Goal: Transaction & Acquisition: Purchase product/service

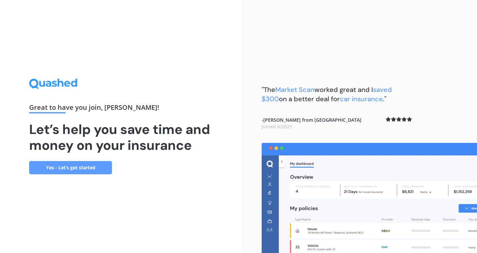
click at [98, 172] on link "Yes - Let’s get started" at bounding box center [70, 167] width 83 height 13
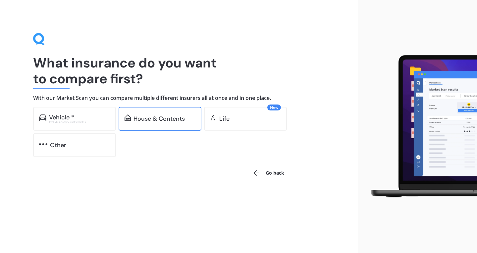
click at [181, 120] on div "House & Contents" at bounding box center [158, 119] width 51 height 7
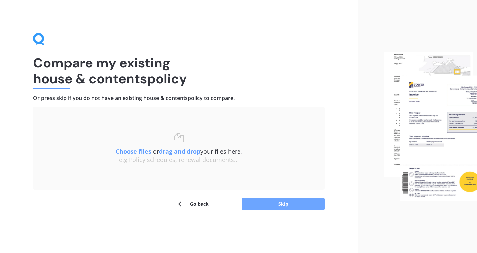
click at [253, 203] on button "Skip" at bounding box center [283, 204] width 83 height 13
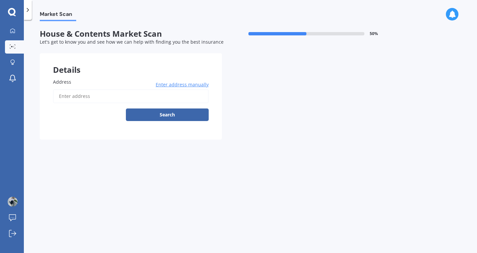
click at [75, 91] on input "Address" at bounding box center [131, 96] width 156 height 14
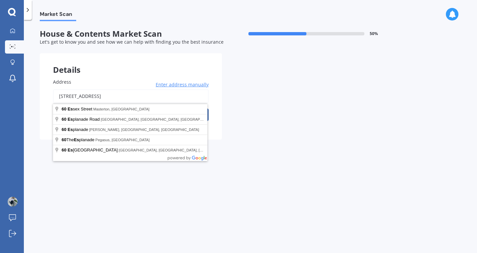
type input "[STREET_ADDRESS]"
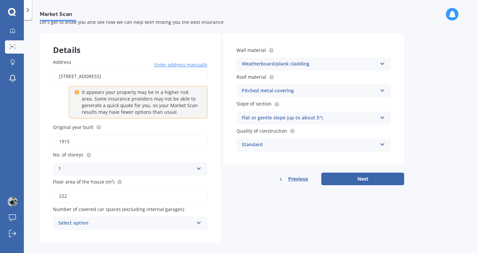
scroll to position [28, 0]
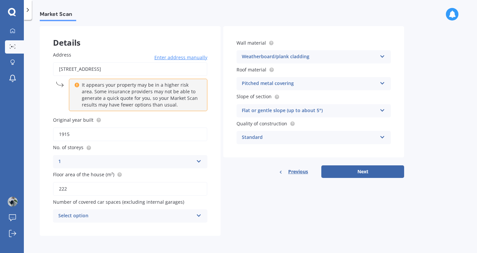
click at [201, 216] on icon at bounding box center [199, 214] width 6 height 5
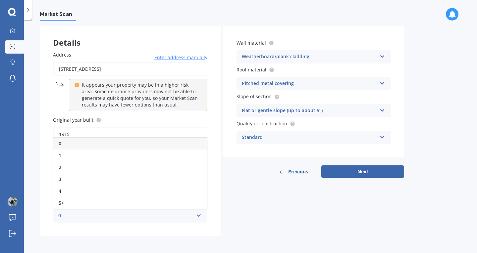
click at [73, 143] on div "0" at bounding box center [130, 144] width 154 height 12
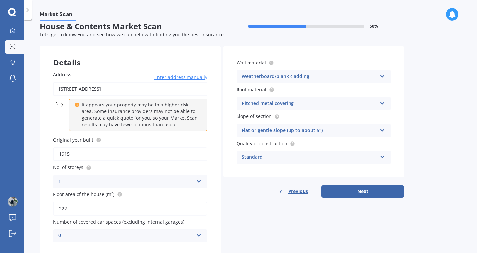
scroll to position [0, 0]
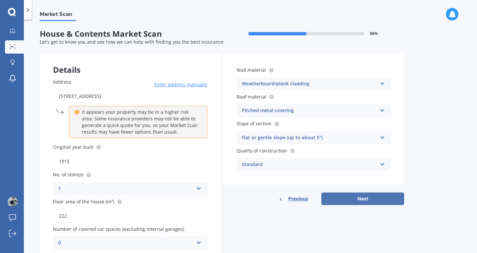
click at [345, 202] on button "Next" at bounding box center [362, 199] width 83 height 13
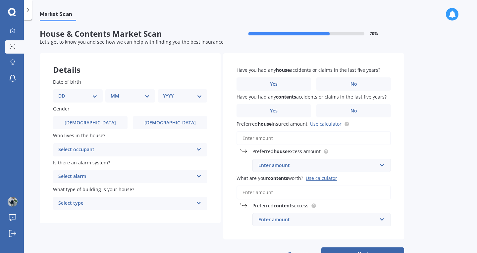
click at [95, 97] on select "DD 01 02 03 04 05 06 07 08 09 10 11 12 13 14 15 16 17 18 19 20 21 22 23 24 25 2…" at bounding box center [77, 95] width 39 height 7
select select "10"
click at [64, 92] on select "DD 01 02 03 04 05 06 07 08 09 10 11 12 13 14 15 16 17 18 19 20 21 22 23 24 25 2…" at bounding box center [77, 95] width 39 height 7
click at [146, 96] on select "MM 01 02 03 04 05 06 07 08 09 10 11 12" at bounding box center [131, 95] width 36 height 7
select select "07"
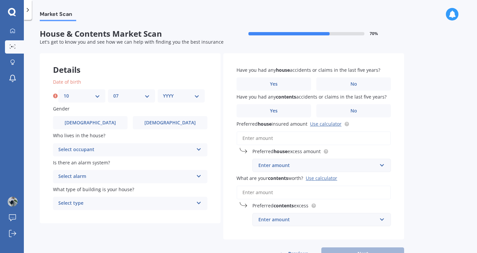
click at [113, 92] on select "MM 01 02 03 04 05 06 07 08 09 10 11 12" at bounding box center [131, 95] width 36 height 7
click at [198, 96] on select "YYYY 2009 2008 2007 2006 2005 2004 2003 2002 2001 2000 1999 1998 1997 1996 1995…" at bounding box center [181, 95] width 36 height 7
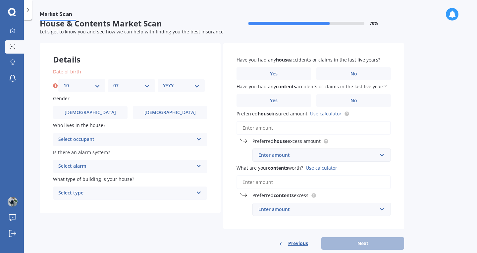
scroll to position [25, 0]
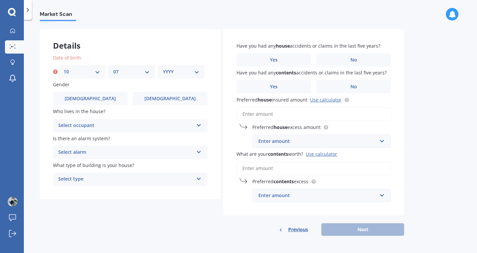
click at [198, 73] on select "YYYY 2009 2008 2007 2006 2005 2004 2003 2002 2001 2000 1999 1998 1997 1996 1995…" at bounding box center [181, 71] width 36 height 7
select select "1960"
click at [163, 68] on select "YYYY 2009 2008 2007 2006 2005 2004 2003 2002 2001 2000 1999 1998 1997 1996 1995…" at bounding box center [181, 71] width 36 height 7
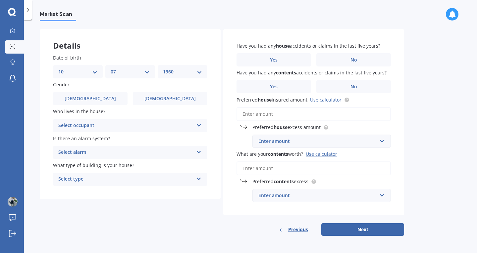
click at [199, 126] on icon at bounding box center [199, 124] width 6 height 5
click at [80, 140] on div "Owner" at bounding box center [130, 139] width 154 height 12
click at [197, 153] on icon at bounding box center [199, 151] width 6 height 5
click at [110, 175] on div "Yes, not monitored" at bounding box center [130, 178] width 154 height 12
click at [198, 179] on icon at bounding box center [199, 178] width 6 height 5
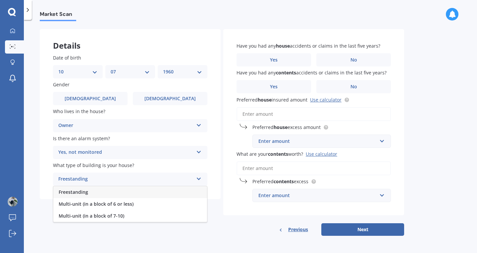
click at [80, 188] on div "Freestanding" at bounding box center [130, 192] width 154 height 12
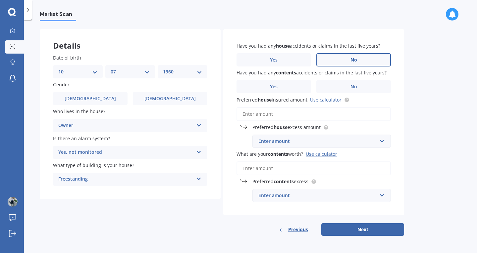
click at [341, 61] on label "No" at bounding box center [353, 59] width 75 height 13
click at [0, 0] on input "No" at bounding box center [0, 0] width 0 height 0
click at [346, 84] on label "No" at bounding box center [353, 86] width 75 height 13
click at [0, 0] on input "No" at bounding box center [0, 0] width 0 height 0
click at [274, 112] on input "Preferred house insured amount Use calculator" at bounding box center [313, 114] width 154 height 14
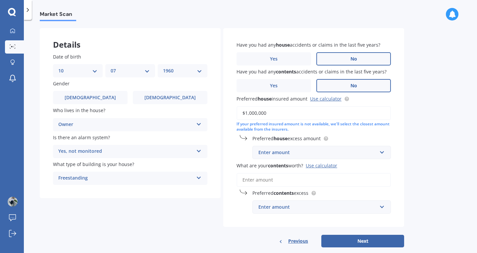
type input "$1,000,000"
click at [382, 154] on input "text" at bounding box center [319, 152] width 132 height 13
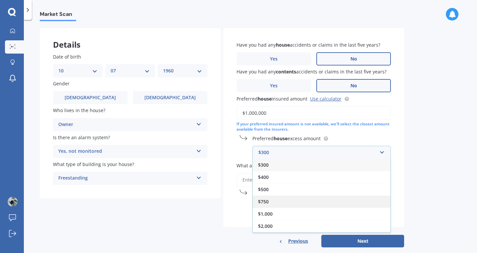
click at [333, 202] on div "$750" at bounding box center [322, 202] width 138 height 12
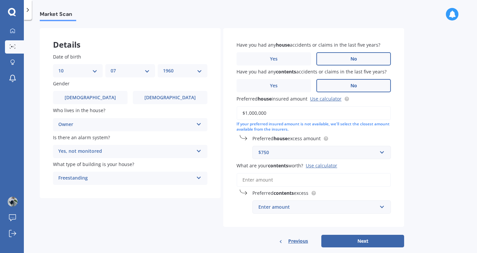
click at [316, 168] on div "Use calculator" at bounding box center [321, 166] width 31 height 6
click at [316, 173] on input "What are your contents worth? Use calculator" at bounding box center [313, 180] width 154 height 14
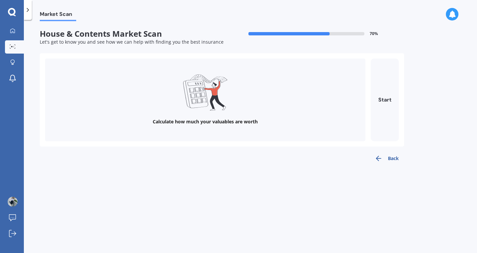
scroll to position [0, 0]
click at [384, 99] on button "Start" at bounding box center [385, 100] width 28 height 83
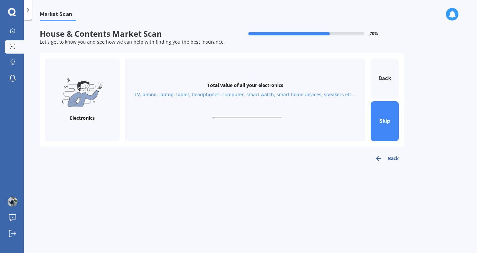
click at [230, 112] on input "text" at bounding box center [247, 114] width 70 height 6
type input "$20,000"
click at [381, 130] on button "Next" at bounding box center [385, 121] width 28 height 40
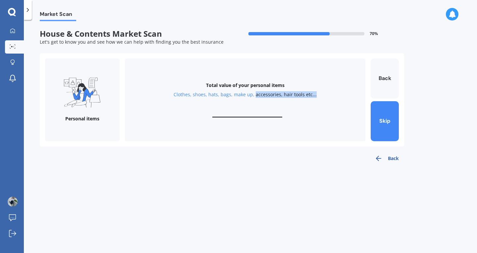
click at [255, 105] on div "Total value of your personal items Clothes, shoes, hats, bags, make up, accesso…" at bounding box center [245, 100] width 240 height 83
click at [230, 113] on input "text" at bounding box center [247, 114] width 70 height 6
type input "$10,000"
click at [386, 122] on button "Next" at bounding box center [385, 121] width 28 height 40
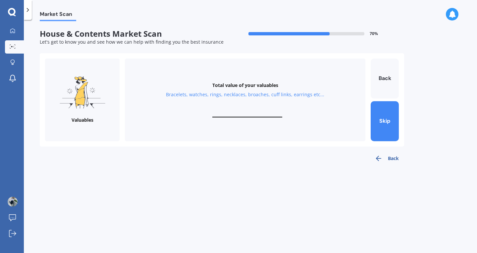
click at [228, 112] on input "text" at bounding box center [247, 114] width 70 height 6
type input "$10,000"
click at [380, 126] on button "Next" at bounding box center [385, 121] width 28 height 40
click at [246, 114] on input "text" at bounding box center [247, 114] width 70 height 6
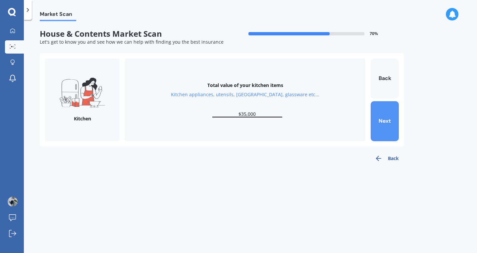
type input "$35,000"
click at [377, 124] on button "Next" at bounding box center [385, 121] width 28 height 40
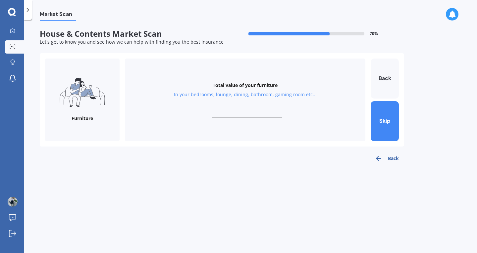
drag, startPoint x: 225, startPoint y: 110, endPoint x: 217, endPoint y: 126, distance: 17.6
click at [225, 111] on div "Total value of your furniture In your bedrooms, lounge, dining, bathroom, gamin…" at bounding box center [245, 100] width 240 height 83
click at [226, 113] on input "text" at bounding box center [247, 114] width 70 height 6
type input "$50,000"
click at [384, 134] on button "Next" at bounding box center [385, 121] width 28 height 40
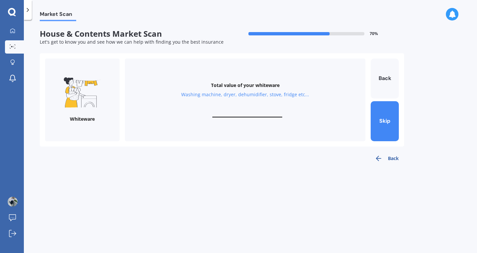
click at [248, 108] on div "Total value of your whiteware Washing machine, dryer, dehumidifier, stove, frid…" at bounding box center [245, 100] width 240 height 83
click at [220, 106] on div "Total value of your whiteware Washing machine, dryer, dehumidifier, stove, frid…" at bounding box center [245, 100] width 240 height 83
click at [388, 80] on button "Back" at bounding box center [385, 79] width 28 height 40
click at [389, 78] on button "Back" at bounding box center [385, 79] width 28 height 40
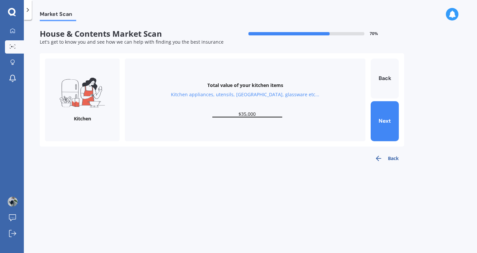
click at [243, 116] on input "$35,000" at bounding box center [247, 114] width 70 height 6
click at [385, 128] on button "Next" at bounding box center [385, 121] width 28 height 40
type input "$50,000"
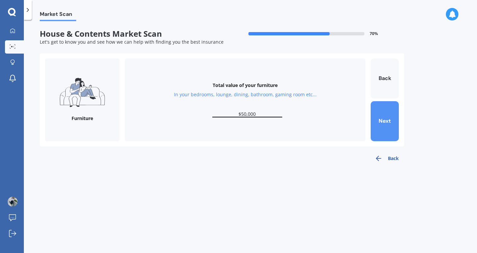
click at [385, 128] on button "Next" at bounding box center [385, 121] width 28 height 40
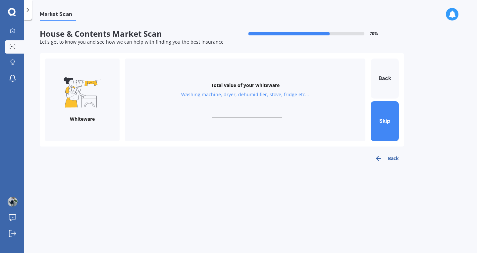
click at [257, 113] on input "text" at bounding box center [247, 114] width 70 height 6
type input "$15,000"
click at [381, 122] on button "Next" at bounding box center [385, 121] width 28 height 40
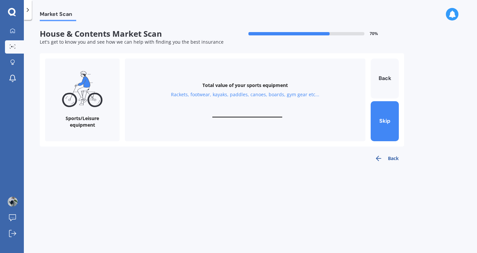
click at [255, 111] on div "Total value of your sports equipment Rackets, footwear, kayaks, paddles, canoes…" at bounding box center [245, 100] width 240 height 83
click at [257, 114] on input "text" at bounding box center [247, 114] width 70 height 6
type input "$12,000"
click at [383, 132] on button "Next" at bounding box center [385, 121] width 28 height 40
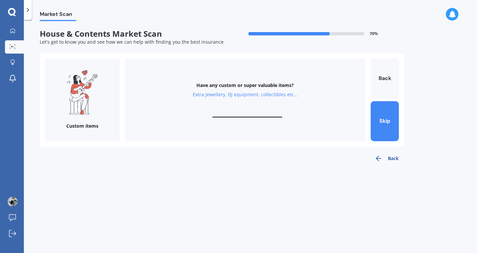
click at [270, 112] on input "text" at bounding box center [247, 114] width 70 height 6
type input "$25,000"
click at [373, 126] on button "Finish" at bounding box center [385, 121] width 28 height 40
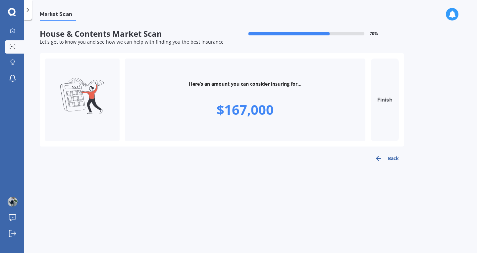
click at [396, 123] on button "Finish" at bounding box center [385, 100] width 28 height 83
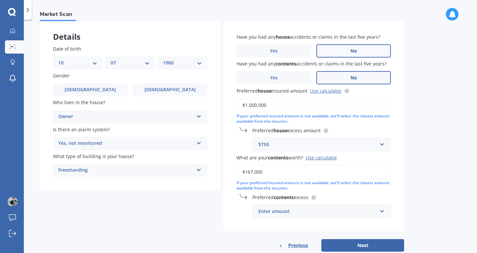
scroll to position [50, 0]
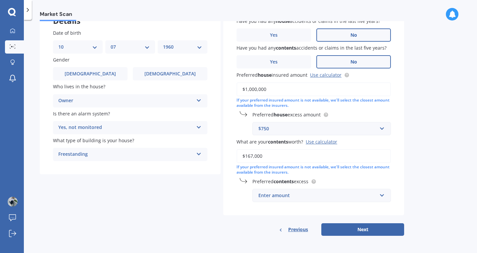
click at [302, 197] on div "Enter amount" at bounding box center [317, 195] width 119 height 7
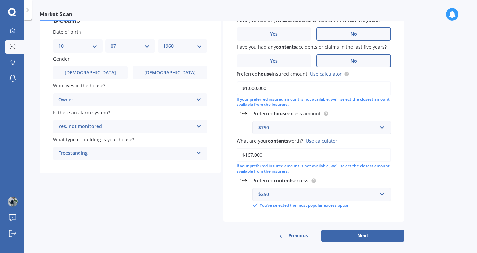
click at [395, 170] on div "Have you had any house accidents or claims in the last five years? Yes No Have …" at bounding box center [313, 112] width 181 height 219
click at [267, 156] on input "$167,000" at bounding box center [313, 155] width 154 height 14
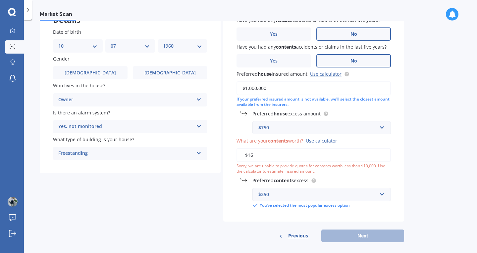
type input "$1"
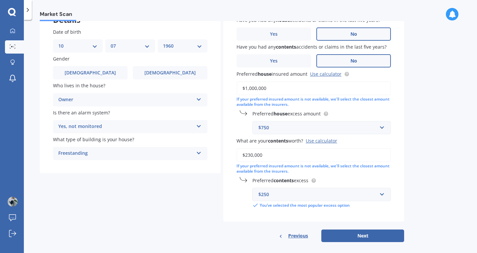
type input "$230,000"
click at [380, 196] on input "text" at bounding box center [319, 194] width 132 height 13
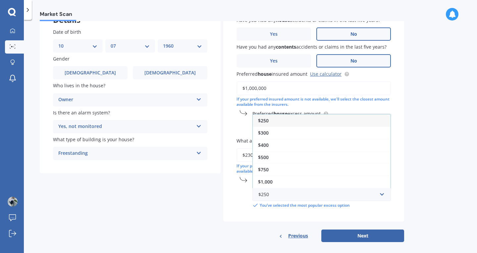
click at [297, 169] on div "$750" at bounding box center [322, 170] width 138 height 12
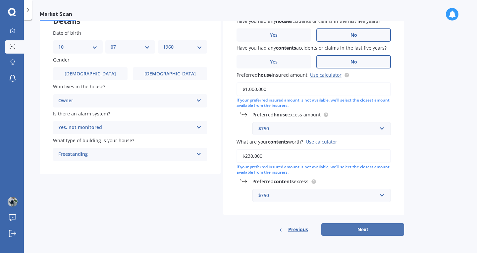
click at [361, 231] on button "Next" at bounding box center [362, 230] width 83 height 13
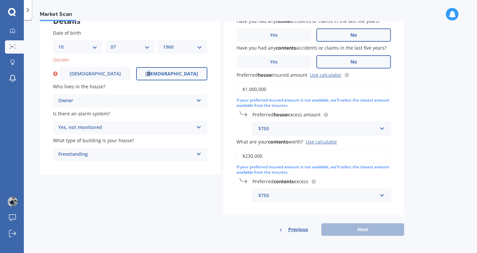
click at [167, 72] on span "[DEMOGRAPHIC_DATA]" at bounding box center [171, 74] width 53 height 6
click at [174, 74] on span "[DEMOGRAPHIC_DATA]" at bounding box center [171, 74] width 53 height 6
click at [0, 0] on input "[DEMOGRAPHIC_DATA]" at bounding box center [0, 0] width 0 height 0
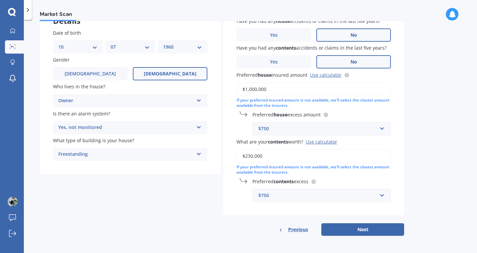
click at [347, 237] on form "House & Contents Market Scan 70 % Let's get to know you and see how we can help…" at bounding box center [222, 110] width 364 height 261
click at [345, 234] on button "Next" at bounding box center [362, 230] width 83 height 13
select select "10"
select select "07"
select select "1960"
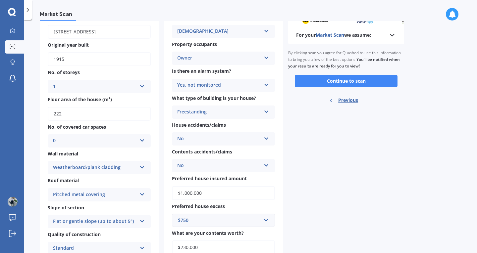
scroll to position [31, 0]
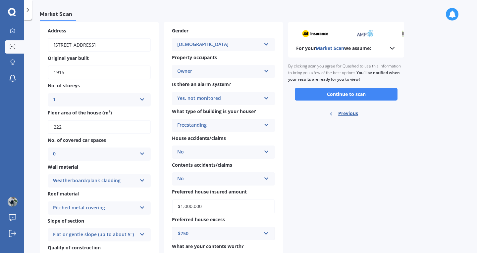
click at [339, 96] on button "Continue to scan" at bounding box center [346, 94] width 103 height 13
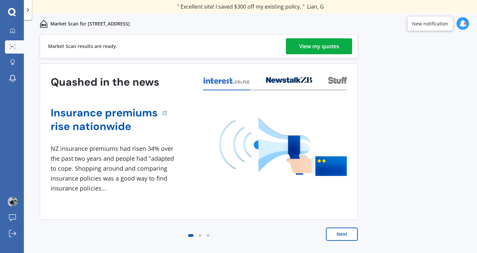
click at [313, 46] on div "View my quotes" at bounding box center [319, 46] width 40 height 16
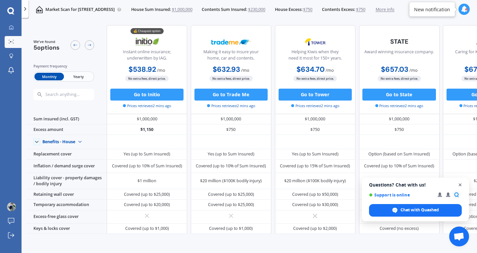
click at [461, 184] on span "Close chat" at bounding box center [460, 185] width 8 height 8
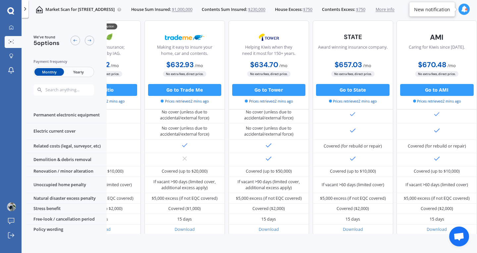
scroll to position [250, 55]
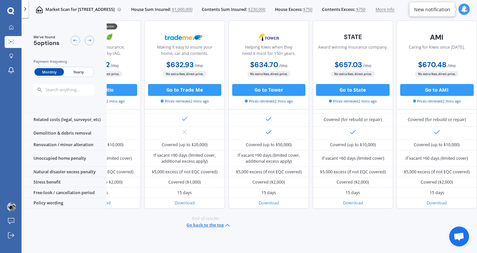
click at [195, 222] on button "Go back to the top" at bounding box center [208, 225] width 45 height 7
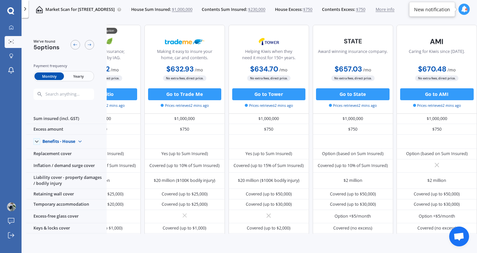
scroll to position [0, 55]
click at [88, 77] on span "Yearly" at bounding box center [78, 77] width 29 height 8
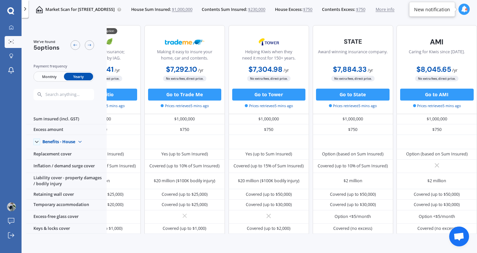
click at [55, 73] on span "Monthly" at bounding box center [48, 77] width 29 height 8
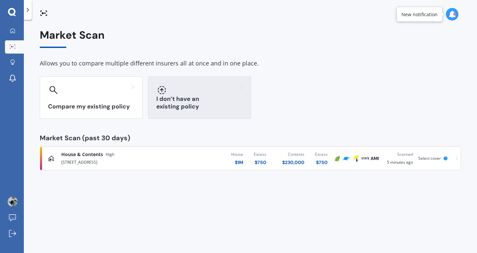
click at [202, 97] on div "I don’t have an existing policy" at bounding box center [199, 97] width 103 height 42
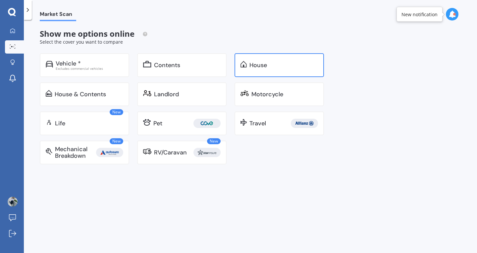
click at [250, 69] on div "House" at bounding box center [258, 65] width 18 height 7
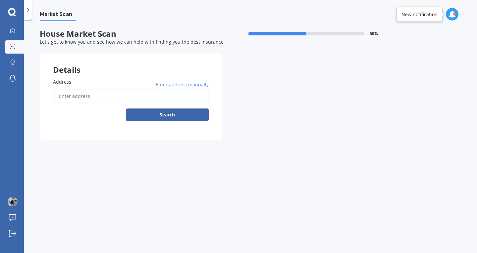
click at [109, 94] on input "Address" at bounding box center [131, 96] width 156 height 14
type input "[STREET_ADDRESS]"
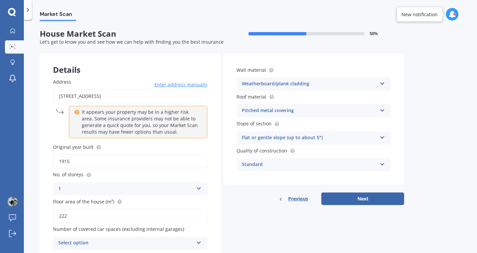
scroll to position [28, 0]
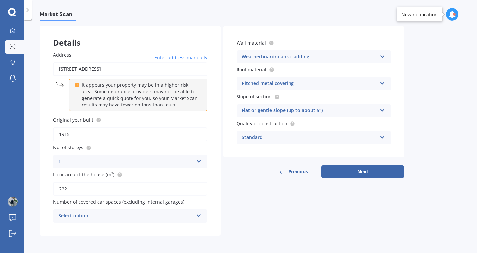
click at [198, 216] on icon at bounding box center [199, 214] width 6 height 5
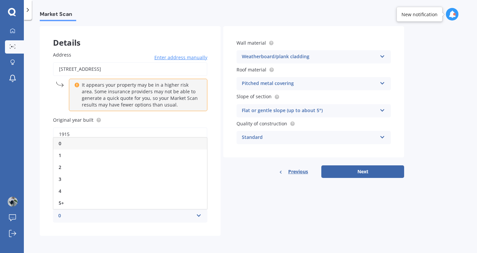
click at [82, 215] on div "0" at bounding box center [125, 216] width 135 height 8
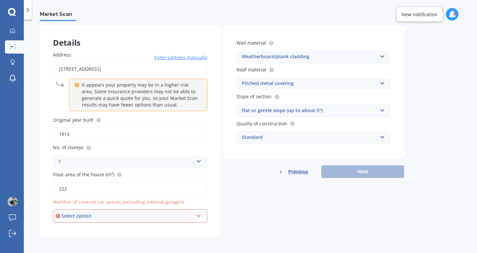
click at [198, 216] on icon at bounding box center [199, 215] width 6 height 5
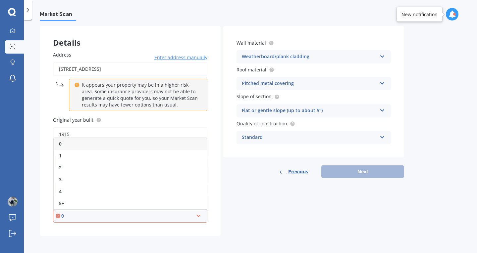
click at [65, 215] on div "0" at bounding box center [127, 216] width 132 height 7
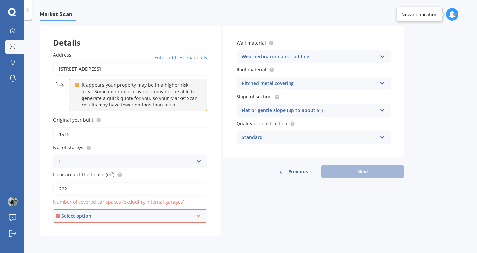
click at [199, 217] on icon at bounding box center [199, 215] width 6 height 5
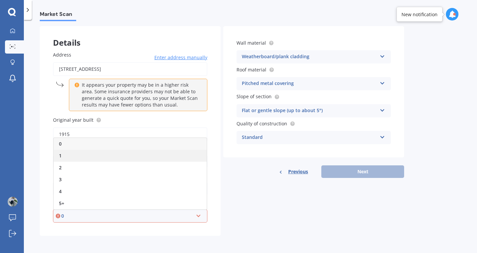
click at [65, 153] on div "1" at bounding box center [130, 156] width 153 height 12
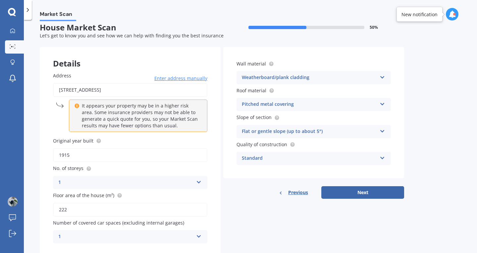
scroll to position [0, 0]
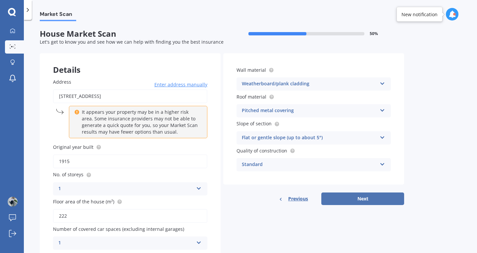
click at [357, 198] on button "Next" at bounding box center [362, 199] width 83 height 13
select select "10"
select select "07"
select select "1960"
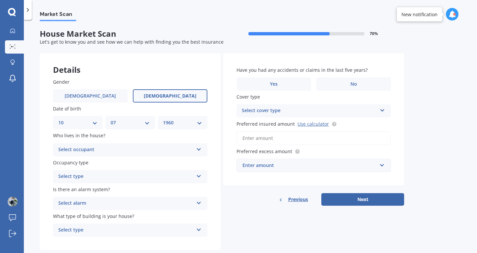
click at [201, 152] on div "Select occupant Owner Owner + Boarder" at bounding box center [130, 149] width 154 height 13
click at [72, 161] on span "Owner" at bounding box center [66, 163] width 15 height 6
click at [198, 177] on icon at bounding box center [199, 175] width 6 height 5
click at [81, 192] on span "Permanent" at bounding box center [71, 189] width 25 height 6
click at [200, 204] on icon at bounding box center [199, 202] width 6 height 5
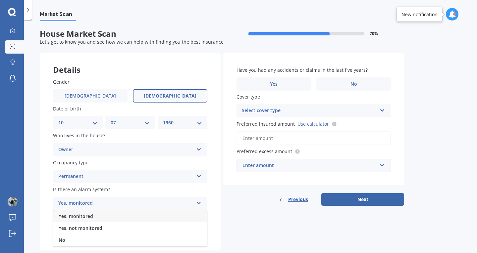
click at [115, 228] on div "Yes, not monitored" at bounding box center [130, 229] width 154 height 12
click at [198, 231] on icon at bounding box center [199, 229] width 6 height 5
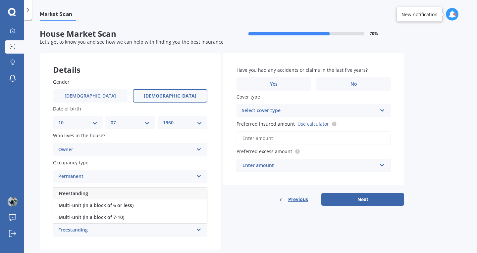
click at [77, 196] on span "Freestanding" at bounding box center [73, 193] width 29 height 6
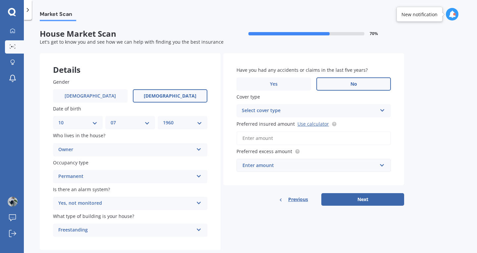
click at [331, 83] on label "No" at bounding box center [353, 83] width 75 height 13
click at [0, 0] on input "No" at bounding box center [0, 0] width 0 height 0
click at [381, 112] on icon at bounding box center [383, 109] width 6 height 5
click at [275, 131] on div "Preferred insured amount Use calculator" at bounding box center [313, 132] width 154 height 25
click at [306, 127] on link "Use calculator" at bounding box center [312, 124] width 31 height 6
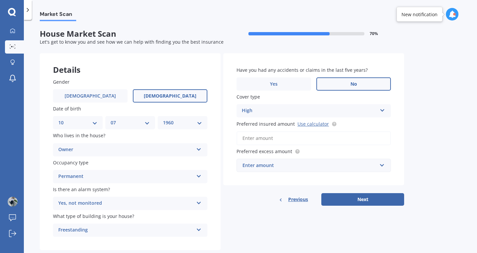
click at [285, 141] on input "Preferred insured amount Use calculator" at bounding box center [313, 138] width 154 height 14
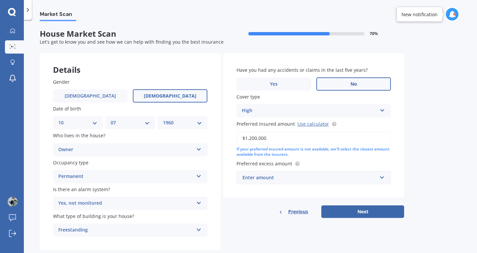
type input "$1,200,000"
click at [381, 178] on input "text" at bounding box center [311, 178] width 148 height 13
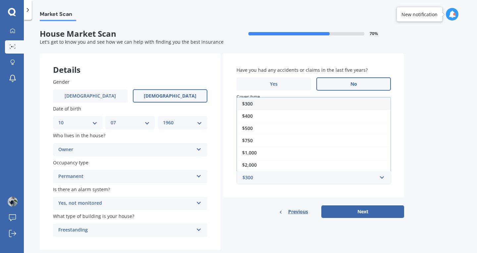
click at [269, 158] on div "$1,000" at bounding box center [314, 153] width 154 height 12
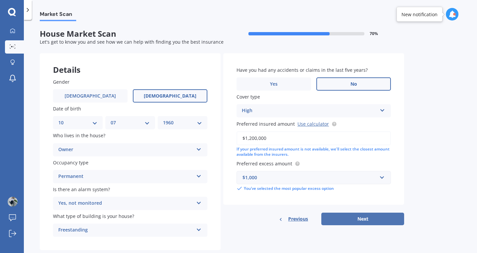
click at [353, 222] on button "Next" at bounding box center [362, 219] width 83 height 13
select select "10"
select select "07"
select select "1960"
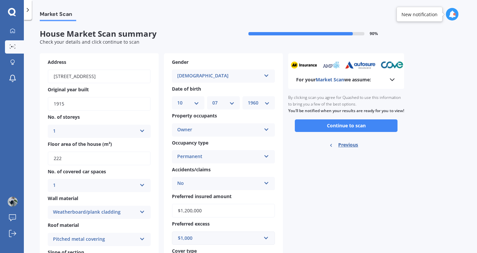
click at [392, 77] on icon at bounding box center [392, 80] width 8 height 8
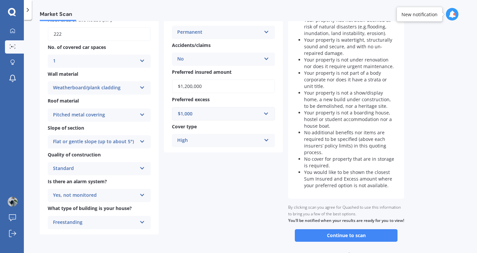
scroll to position [132, 0]
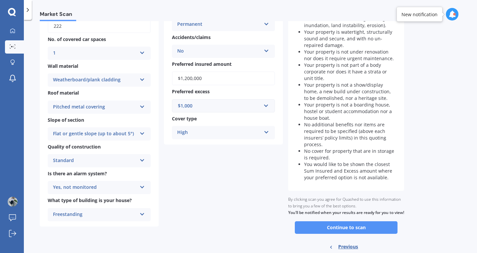
click at [367, 234] on button "Continue to scan" at bounding box center [346, 228] width 103 height 13
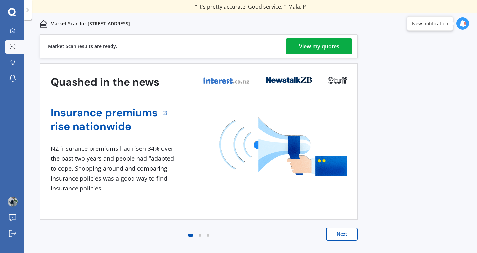
click at [301, 51] on div "View my quotes" at bounding box center [319, 46] width 40 height 16
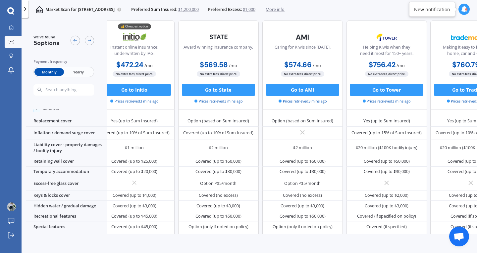
scroll to position [37, 0]
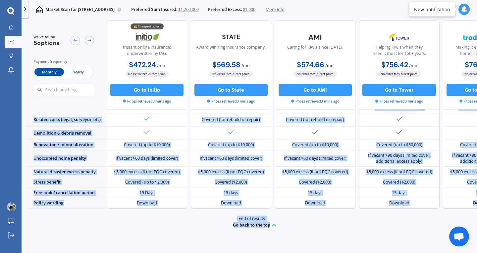
drag, startPoint x: 411, startPoint y: 229, endPoint x: 426, endPoint y: 234, distance: 16.3
click at [426, 234] on div "We've found 5 options Payment frequency Monthly Yearly 💰 Cheapest option Instan…" at bounding box center [251, 138] width 451 height 234
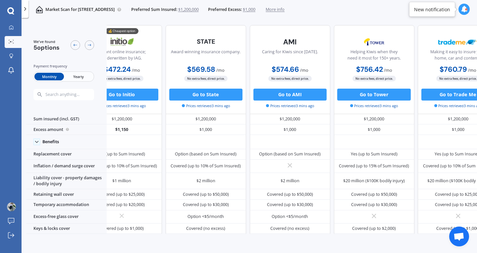
scroll to position [0, 0]
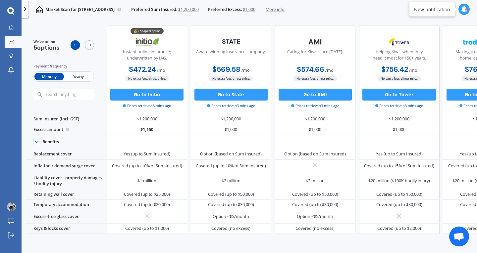
click at [76, 43] on div at bounding box center [76, 45] width 10 height 10
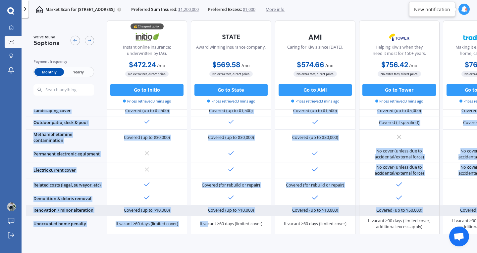
drag, startPoint x: 176, startPoint y: 229, endPoint x: 211, endPoint y: 201, distance: 45.7
click at [207, 226] on div "Benefits Replacement cover Yes (up to Sum Insured) Option (based on Sum Insured…" at bounding box center [274, 124] width 497 height 299
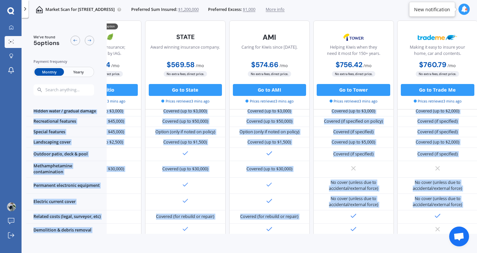
scroll to position [142, 55]
